Goal: Information Seeking & Learning: Learn about a topic

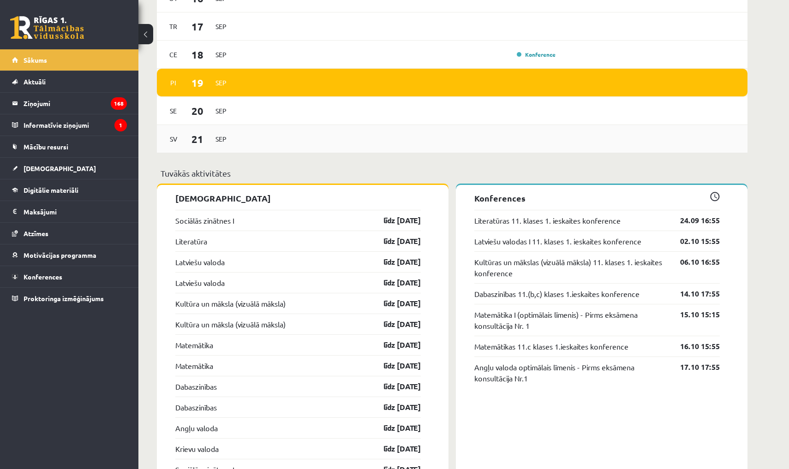
scroll to position [713, 0]
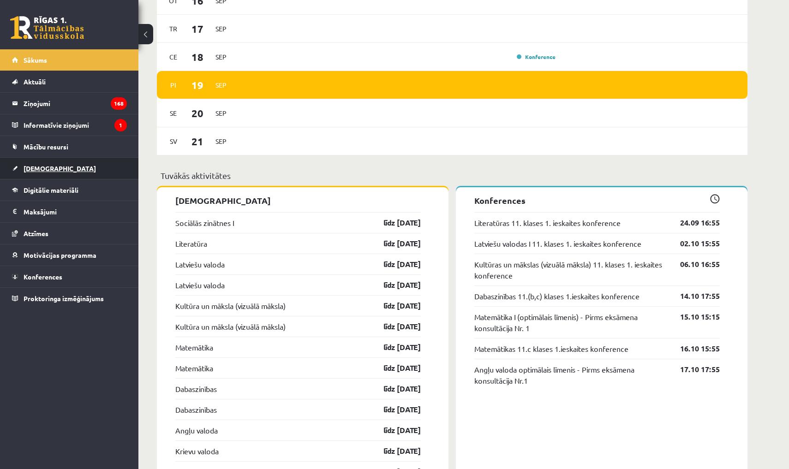
click at [33, 170] on span "[DEMOGRAPHIC_DATA]" at bounding box center [60, 168] width 72 height 8
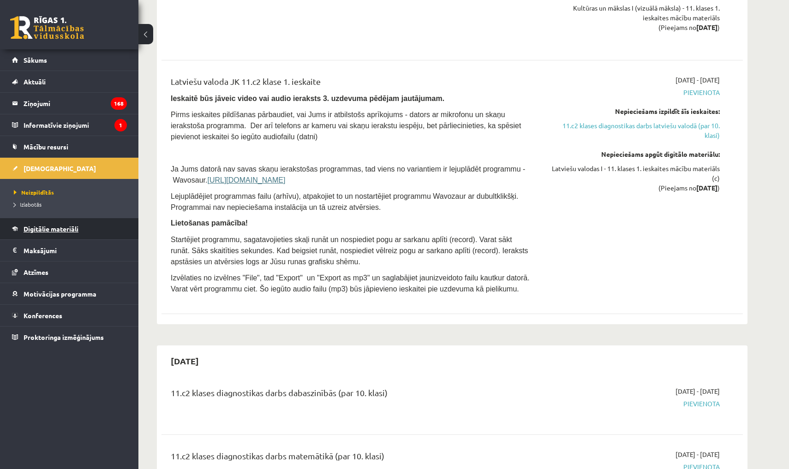
click at [57, 229] on span "Digitālie materiāli" at bounding box center [51, 229] width 55 height 8
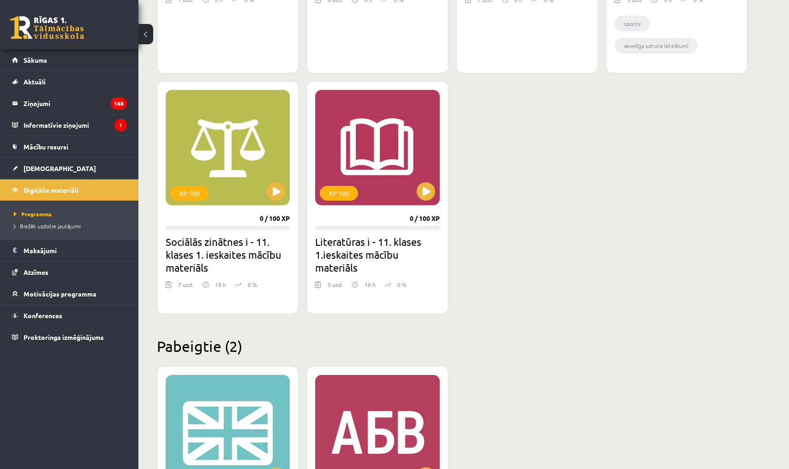
scroll to position [760, 0]
click at [429, 194] on button at bounding box center [426, 191] width 18 height 18
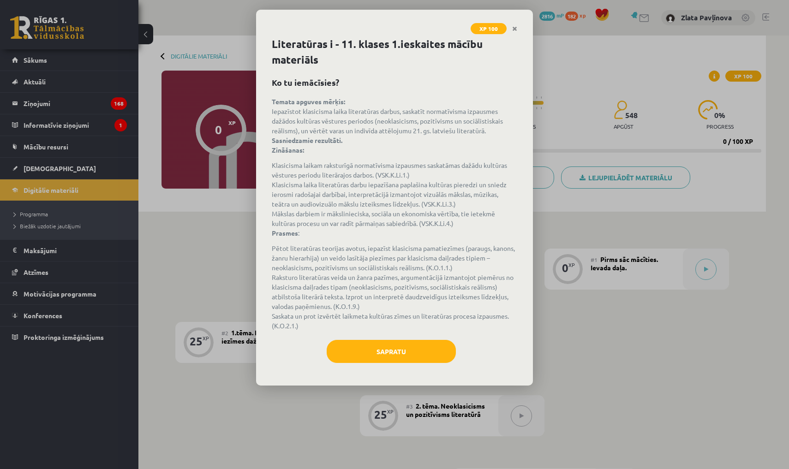
click at [397, 353] on button "Sapratu" at bounding box center [391, 351] width 129 height 23
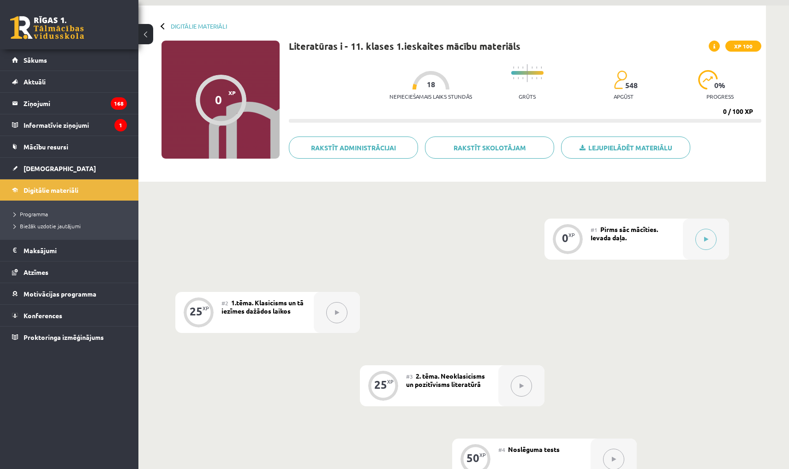
scroll to position [26, 0]
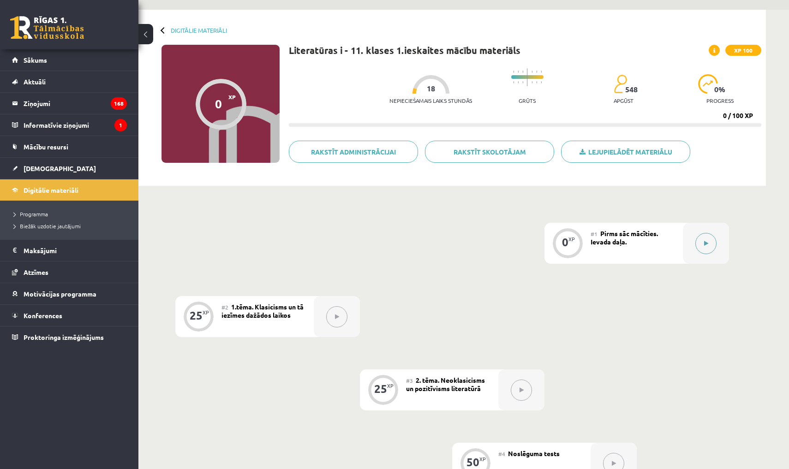
click at [700, 246] on button at bounding box center [706, 243] width 21 height 21
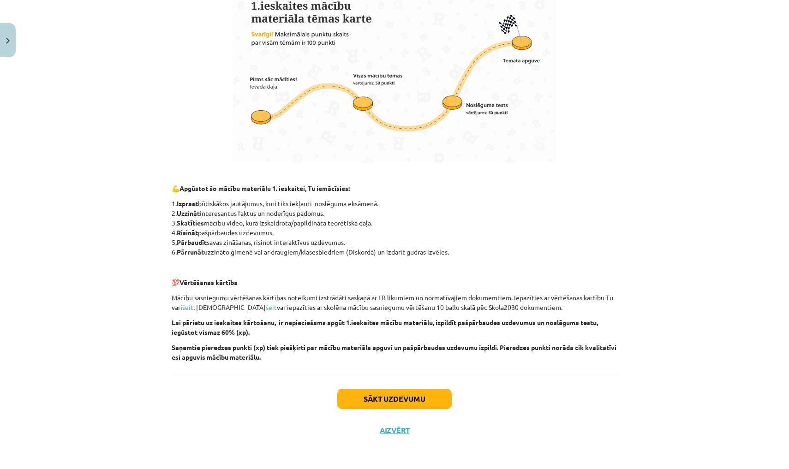
scroll to position [497, 0]
click at [401, 395] on button "Sākt uzdevumu" at bounding box center [394, 399] width 114 height 20
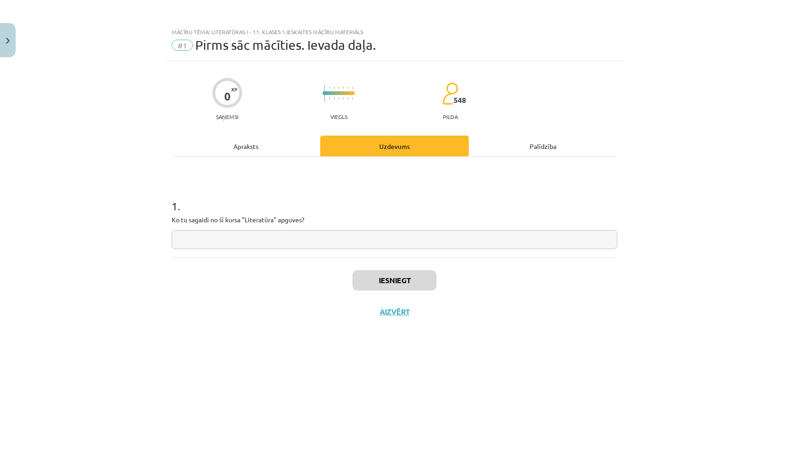
scroll to position [0, 0]
click at [290, 247] on input "text" at bounding box center [395, 239] width 446 height 19
click at [192, 240] on input "**********" at bounding box center [395, 239] width 446 height 19
drag, startPoint x: 310, startPoint y: 243, endPoint x: 317, endPoint y: 243, distance: 6.9
click at [317, 243] on input "**********" at bounding box center [395, 239] width 446 height 19
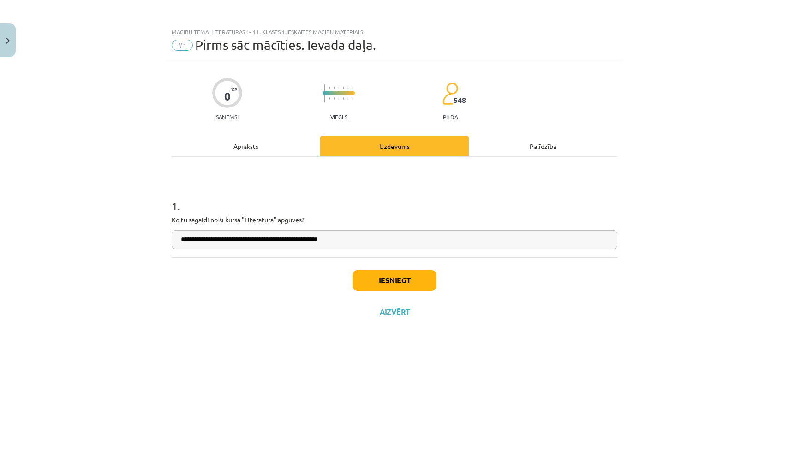
type input "**********"
click at [379, 275] on button "Iesniegt" at bounding box center [395, 281] width 84 height 20
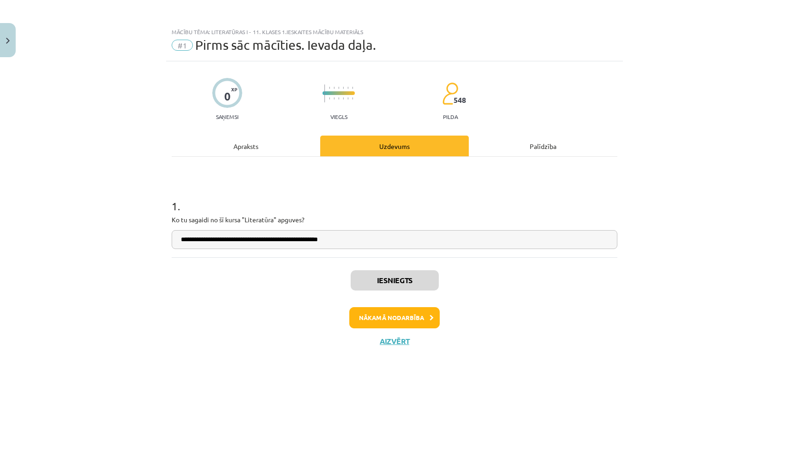
click at [380, 317] on button "Nākamā nodarbība" at bounding box center [394, 317] width 90 height 21
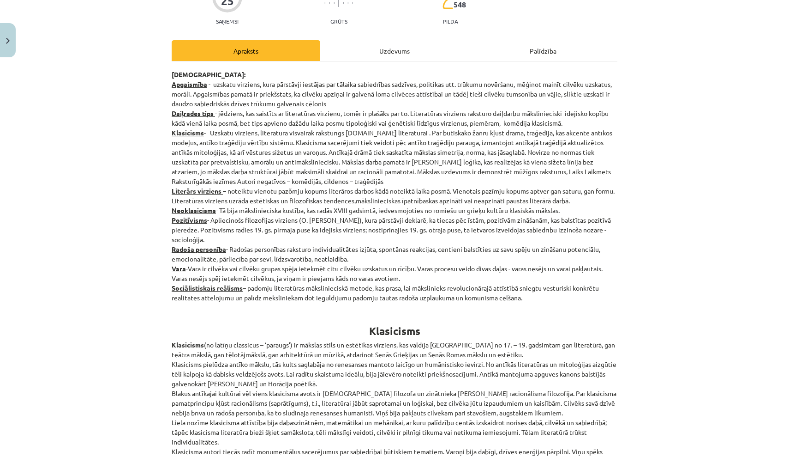
scroll to position [92, 0]
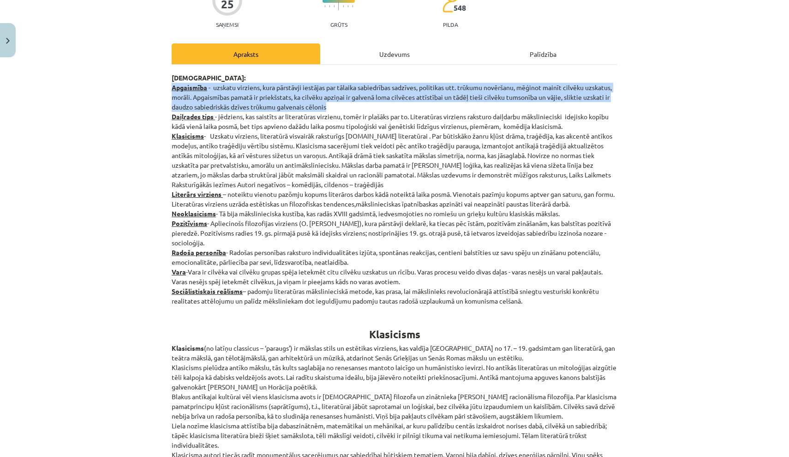
drag, startPoint x: 174, startPoint y: 88, endPoint x: 332, endPoint y: 110, distance: 159.8
click at [332, 110] on p "Jēdzieni: Apgaismība - uzskatu virziens, kura pārstāvji iestājas par tālaika sa…" at bounding box center [395, 189] width 446 height 233
copy p "Apgaismība - uzskatu virziens, kura pārstāvji iestājas par tālaika sabiedrības …"
drag, startPoint x: 176, startPoint y: 119, endPoint x: 580, endPoint y: 129, distance: 404.0
click at [580, 129] on p "Jēdzieni: Apgaismība - uzskatu virziens, kura pārstāvji iestājas par tālaika sa…" at bounding box center [395, 189] width 446 height 233
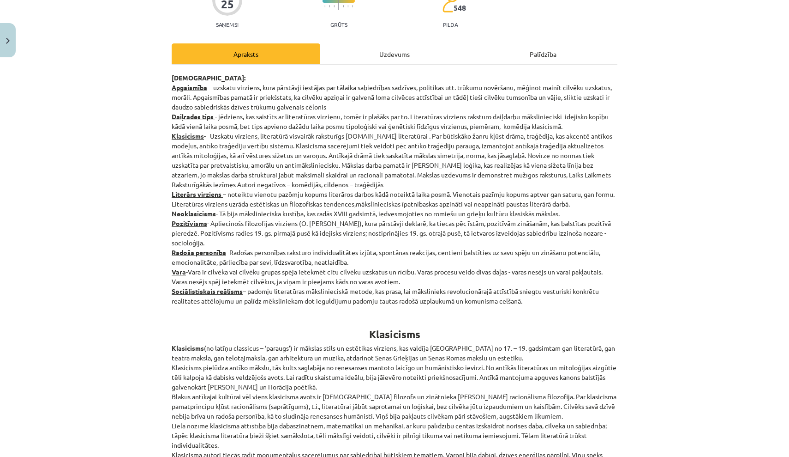
click at [173, 117] on strong "Daiļrades tips" at bounding box center [193, 116] width 42 height 8
drag, startPoint x: 170, startPoint y: 117, endPoint x: 579, endPoint y: 128, distance: 409.1
copy p "Daiļrades tips - jēdziens, kas saistīts ar literatūras virzienu, tomēr ir plašā…"
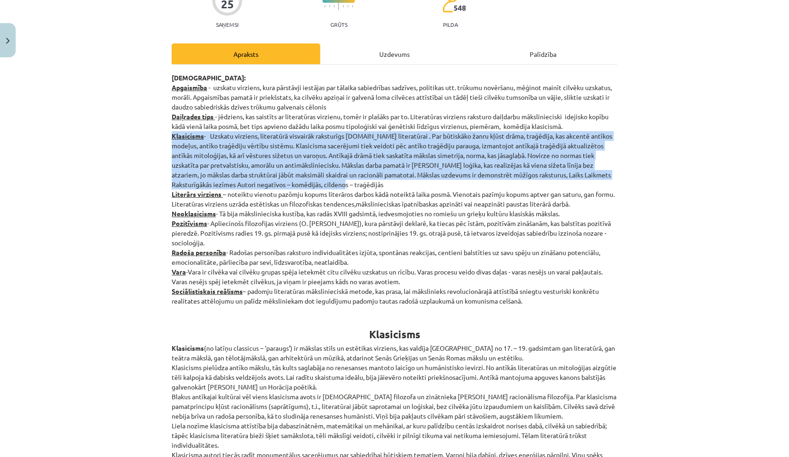
drag, startPoint x: 172, startPoint y: 136, endPoint x: 332, endPoint y: 185, distance: 167.5
click at [332, 185] on p "Jēdzieni: Apgaismība - uzskatu virziens, kura pārstāvji iestājas par tālaika sa…" at bounding box center [395, 189] width 446 height 233
copy p "Klasicisms - Uzskatu virziens, literatūrā visvairāk raksturīgs 17.gs literatūra…"
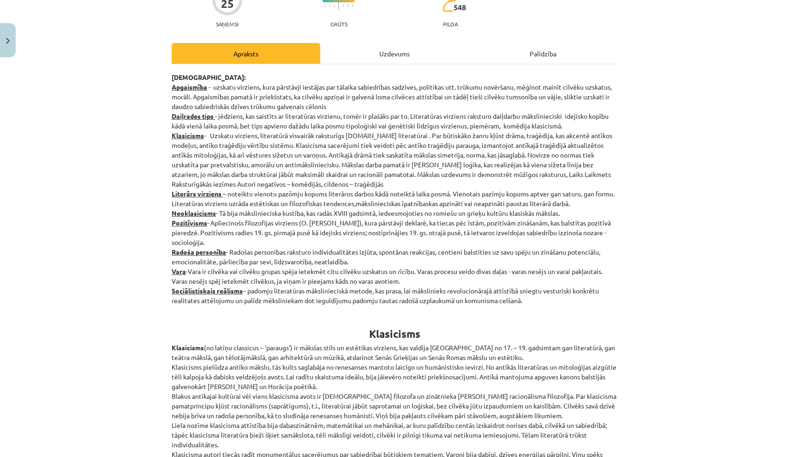
click at [421, 188] on p "Jēdzieni: Apgaismība - uzskatu virziens, kura pārstāvji iestājas par tālaika sa…" at bounding box center [395, 188] width 446 height 233
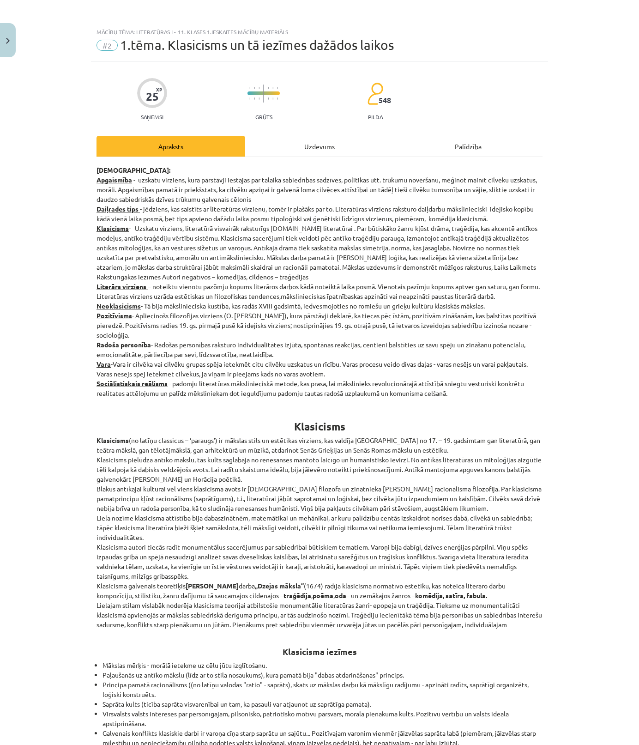
scroll to position [0, 0]
drag, startPoint x: 123, startPoint y: 48, endPoint x: 415, endPoint y: 51, distance: 291.3
click at [415, 51] on div "#2 1.tēma. Klasicisms un tā iezīmes dažādos laikos" at bounding box center [319, 45] width 446 height 15
click at [318, 45] on span "1.tēma. Klasicisms un tā iezīmes dažādos laikos" at bounding box center [257, 44] width 274 height 15
drag, startPoint x: 117, startPoint y: 44, endPoint x: 408, endPoint y: 54, distance: 290.5
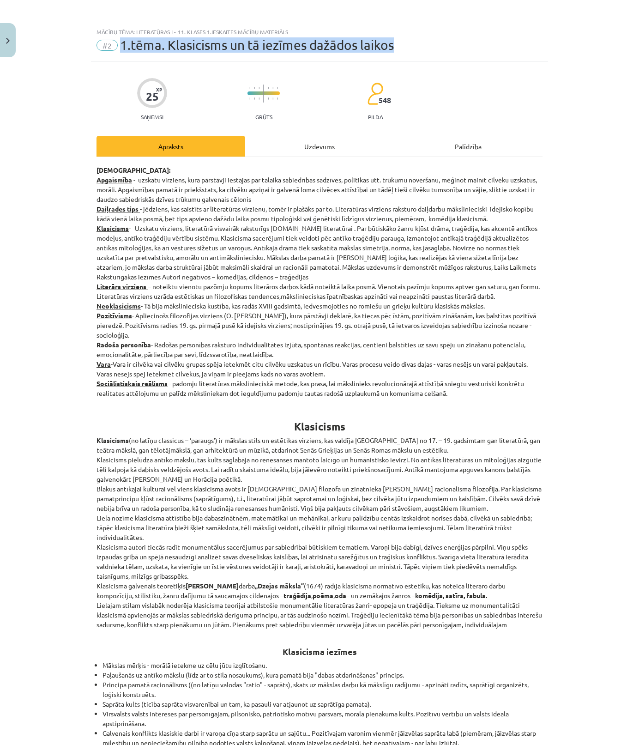
click at [409, 53] on div "Mācību tēma: Literatūras i - 11. klases 1.ieskaites mācību materiāls #2 1.tēma.…" at bounding box center [319, 42] width 457 height 38
copy div "1.tēma. Klasicisms un tā iezīmes dažādos laikos"
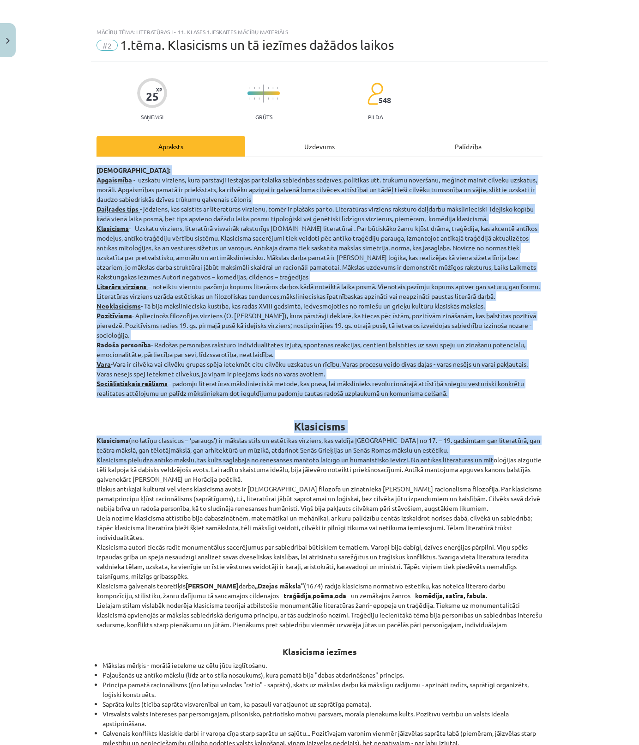
drag, startPoint x: 97, startPoint y: 170, endPoint x: 493, endPoint y: 463, distance: 492.8
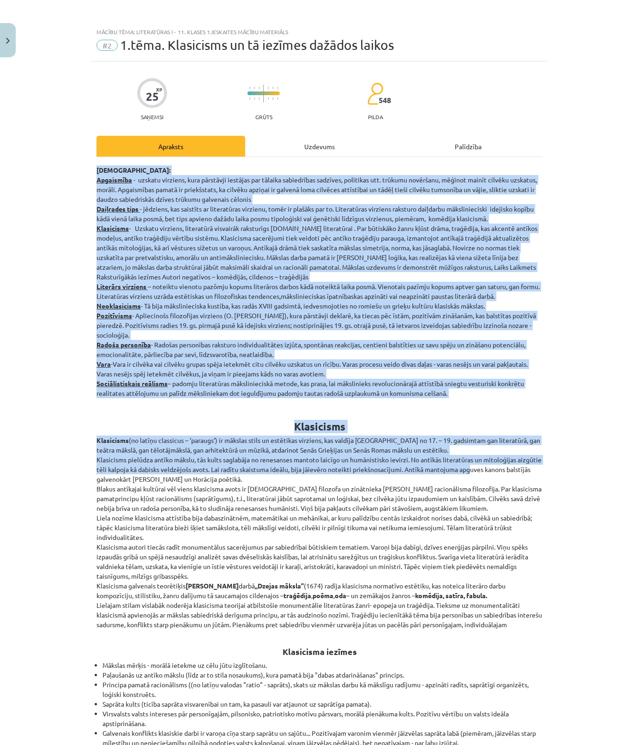
click at [500, 423] on h1 "Klasicisms" at bounding box center [319, 417] width 446 height 29
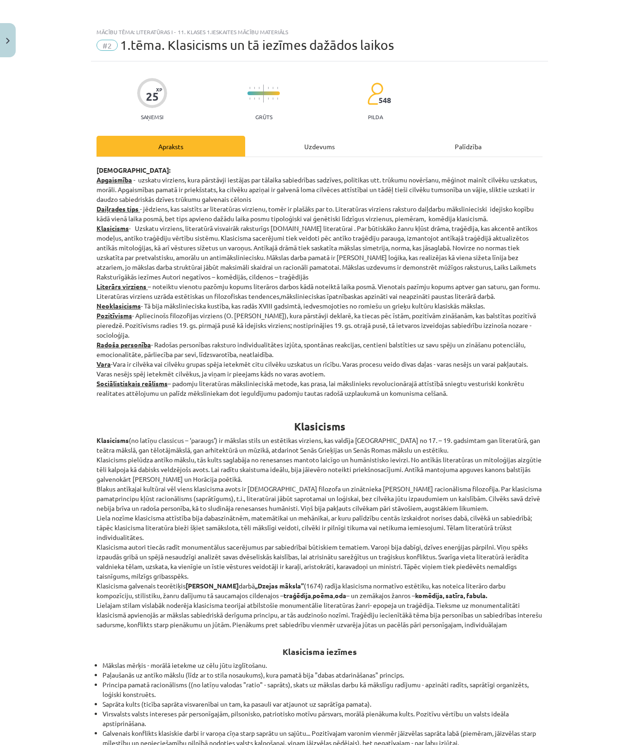
drag, startPoint x: 110, startPoint y: 176, endPoint x: 455, endPoint y: 392, distance: 407.3
click at [455, 392] on p "Jēdzieni: Apgaismība - uzskatu virziens, kura pārstāvji iestājas par tālaika sa…" at bounding box center [319, 281] width 446 height 233
copy p "ēdzieni: Apgaismība - uzskatu virziens, kura pārstāvji iestājas par tālaika sab…"
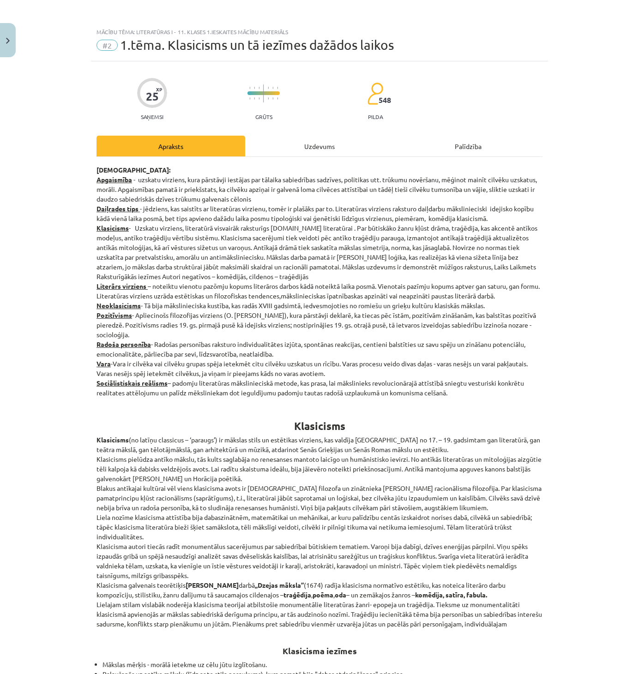
click at [134, 205] on strong "Daiļrades tips" at bounding box center [117, 208] width 42 height 8
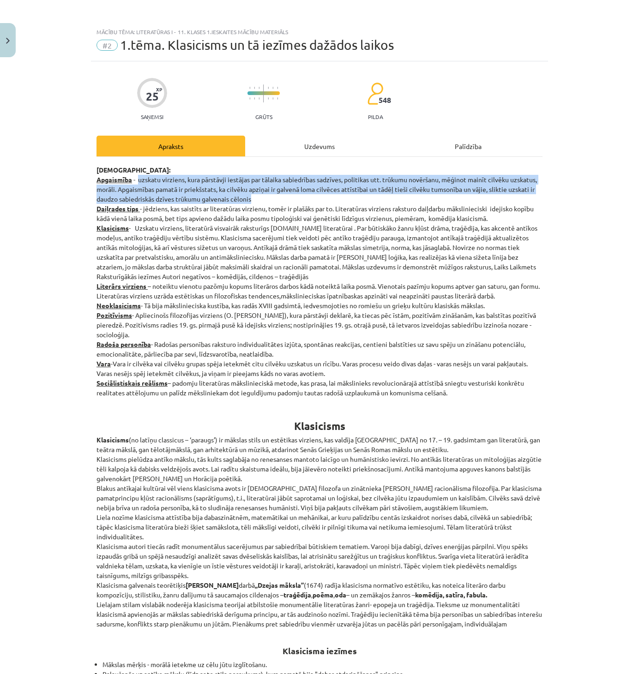
drag, startPoint x: 139, startPoint y: 180, endPoint x: 262, endPoint y: 199, distance: 123.8
click at [262, 199] on p "Jēdzieni: Apgaismība - uzskatu virziens, kura pārstāvji iestājas par tālaika sa…" at bounding box center [319, 281] width 446 height 233
drag, startPoint x: 97, startPoint y: 181, endPoint x: 258, endPoint y: 200, distance: 161.8
click at [258, 200] on p "Jēdzieni: Apgaismība - uzskatu virziens, kura pārstāvji iestājas par tālaika sa…" at bounding box center [319, 281] width 446 height 233
copy p "Apgaismība - uzskatu virziens, kura pārstāvji iestājas par tālaika sabiedrības …"
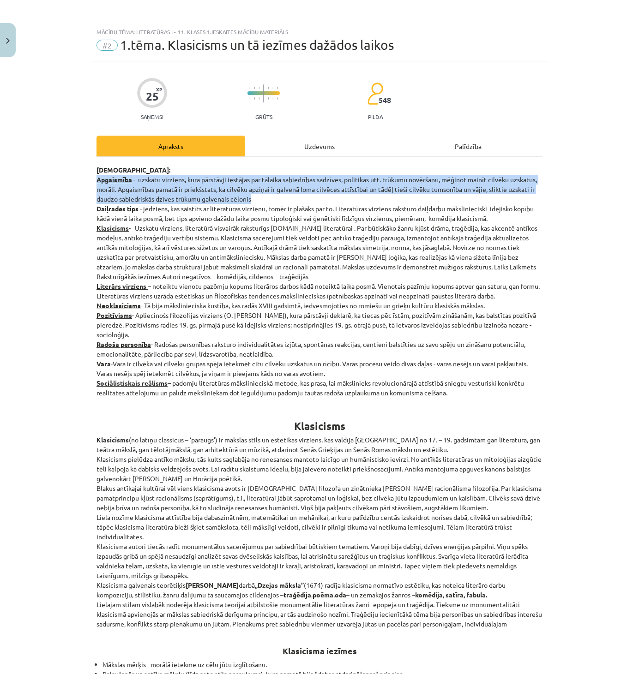
drag, startPoint x: 95, startPoint y: 208, endPoint x: 496, endPoint y: 219, distance: 401.7
copy p "Daiļrades tips - jēdziens, kas saistīts ar literatūras virzienu, tomēr ir plašā…"
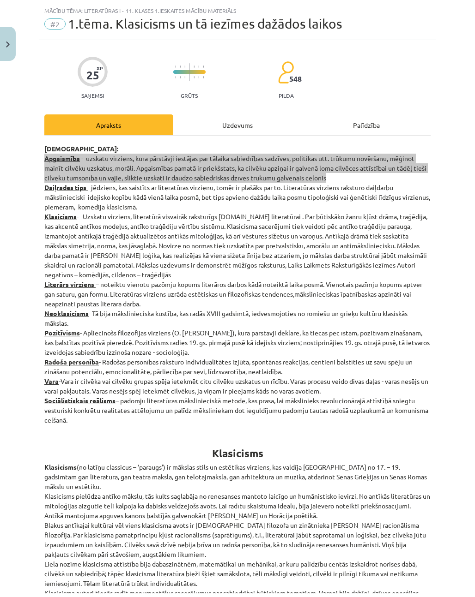
scroll to position [30, 0]
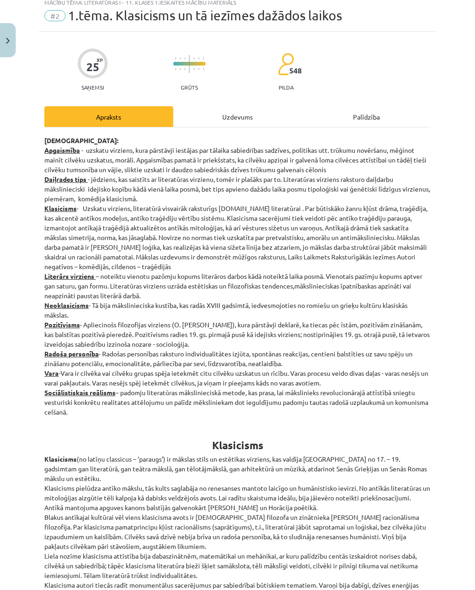
click at [58, 283] on p "Jēdzieni: Apgaismība - uzskatu virziens, kura pārstāvji iestājas par tālaika sa…" at bounding box center [237, 276] width 386 height 281
drag, startPoint x: 46, startPoint y: 275, endPoint x: 96, endPoint y: 408, distance: 142.0
click at [96, 408] on p "Jēdzieni: Apgaismība - uzskatu virziens, kura pārstāvji iestājas par tālaika sa…" at bounding box center [237, 276] width 386 height 281
copy p "Literārs virziens – noteiktu vienotu pazõmju kopums literāros darbos kādā notei…"
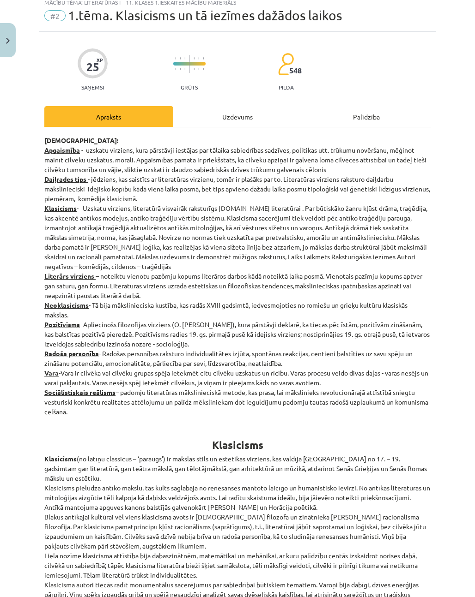
click at [64, 317] on p "Jēdzieni: Apgaismība - uzskatu virziens, kura pārstāvji iestājas par tālaika sa…" at bounding box center [237, 276] width 386 height 281
drag, startPoint x: 45, startPoint y: 307, endPoint x: 81, endPoint y: 314, distance: 36.2
click at [80, 313] on p "Jēdzieni: Apgaismība - uzskatu virziens, kura pārstāvji iestājas par tālaika sa…" at bounding box center [237, 276] width 386 height 281
copy p "Neoklasicisms - Tā bija mākslinieciska kustība, kas radās XVIII gadsimtā, iedve…"
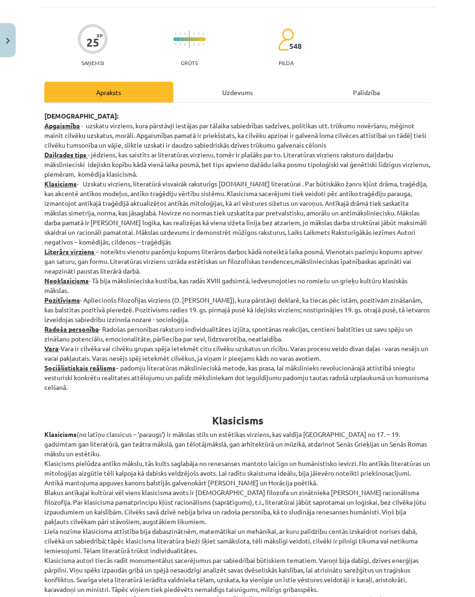
scroll to position [56, 0]
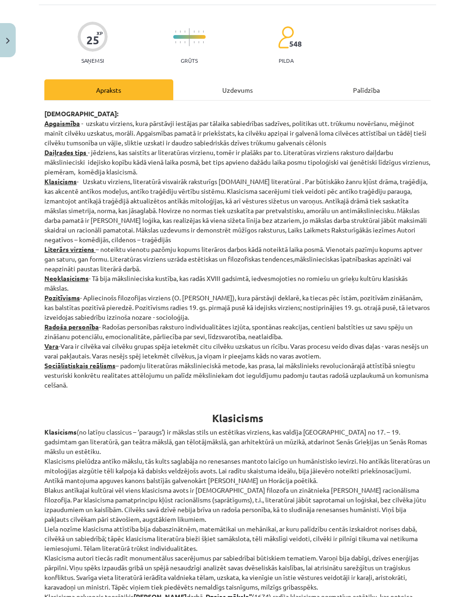
drag, startPoint x: 40, startPoint y: 295, endPoint x: 216, endPoint y: 315, distance: 177.4
copy p "Pozitīvisms - Apliecinošs filozofijas virziens (O. Konts, H. Spensers), kura pā…"
drag, startPoint x: 41, startPoint y: 326, endPoint x: 292, endPoint y: 338, distance: 251.9
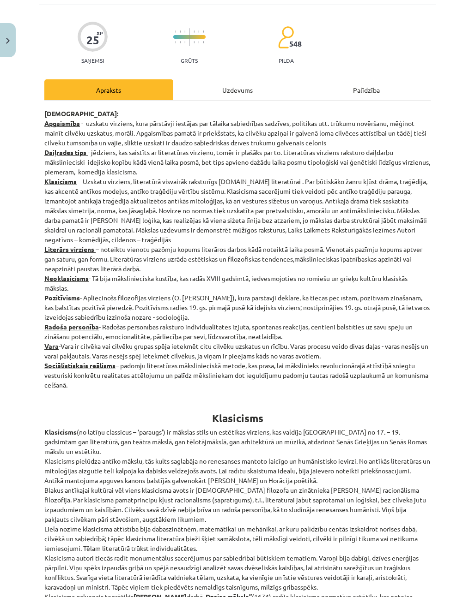
drag, startPoint x: 46, startPoint y: 364, endPoint x: 73, endPoint y: 382, distance: 32.6
click at [38, 348] on div "Mācību tēma: Literatūras i - 11. klases 1.ieskaites mācību materiāls #2 1.tēma.…" at bounding box center [237, 298] width 475 height 597
drag, startPoint x: 44, startPoint y: 348, endPoint x: 77, endPoint y: 388, distance: 52.1
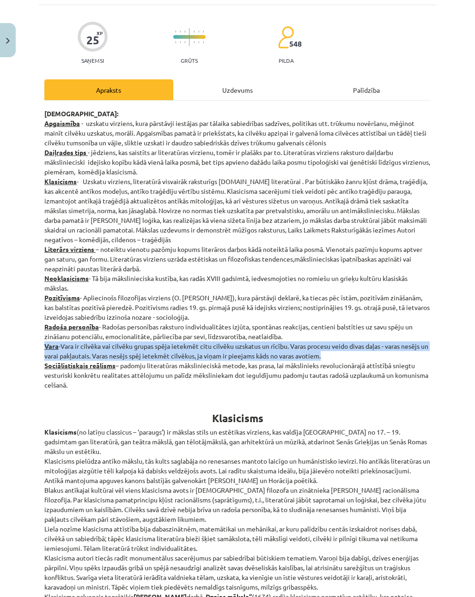
drag, startPoint x: 43, startPoint y: 347, endPoint x: 357, endPoint y: 355, distance: 314.0
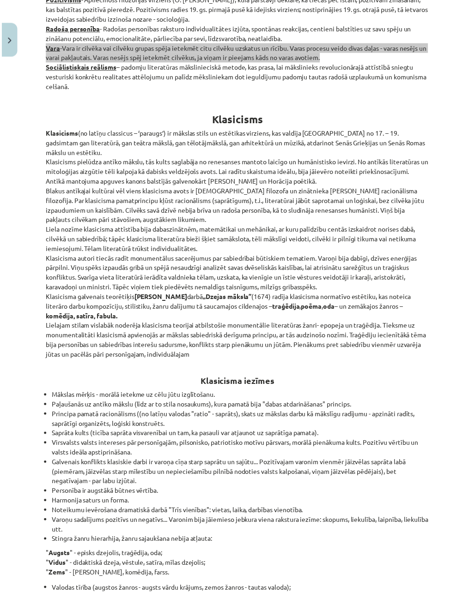
scroll to position [355, 0]
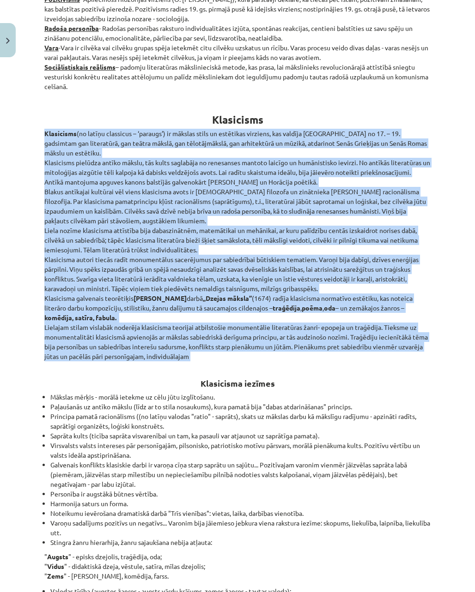
drag, startPoint x: 45, startPoint y: 134, endPoint x: 220, endPoint y: 366, distance: 291.0
